Goal: Navigation & Orientation: Find specific page/section

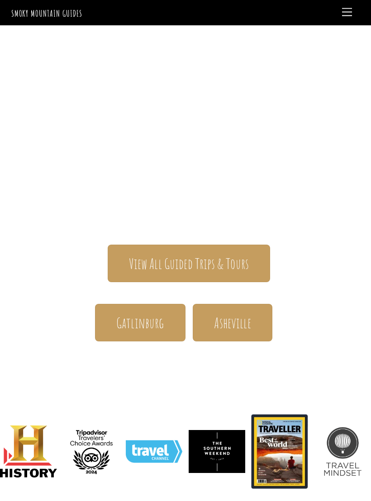
click at [154, 313] on span "Gatlinburg" at bounding box center [140, 322] width 48 height 19
click at [242, 313] on span "Asheville" at bounding box center [232, 322] width 37 height 19
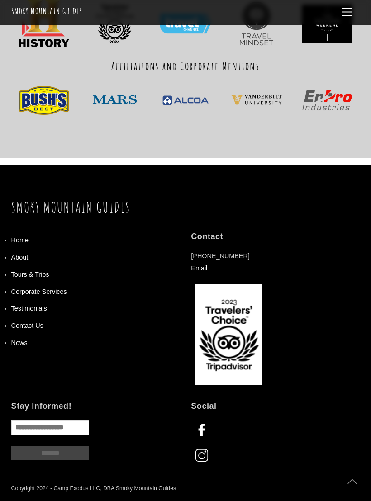
scroll to position [650, 0]
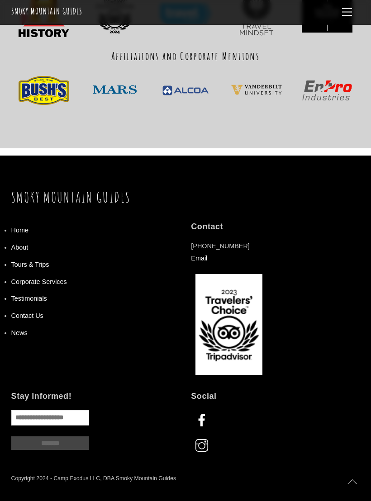
click at [52, 256] on li "Tours & Trips" at bounding box center [95, 264] width 169 height 17
click at [46, 261] on link "Tours & Trips" at bounding box center [30, 264] width 38 height 7
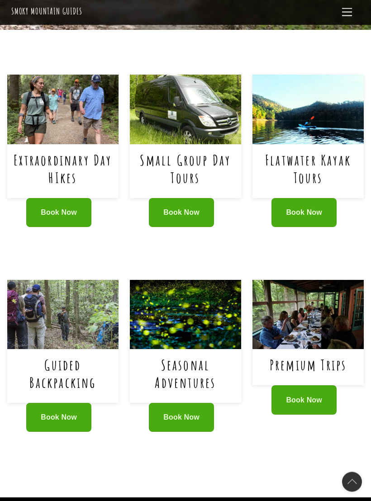
scroll to position [456, 0]
click at [197, 356] on link "Seasonal Adventures" at bounding box center [185, 374] width 61 height 36
